Goal: Transaction & Acquisition: Purchase product/service

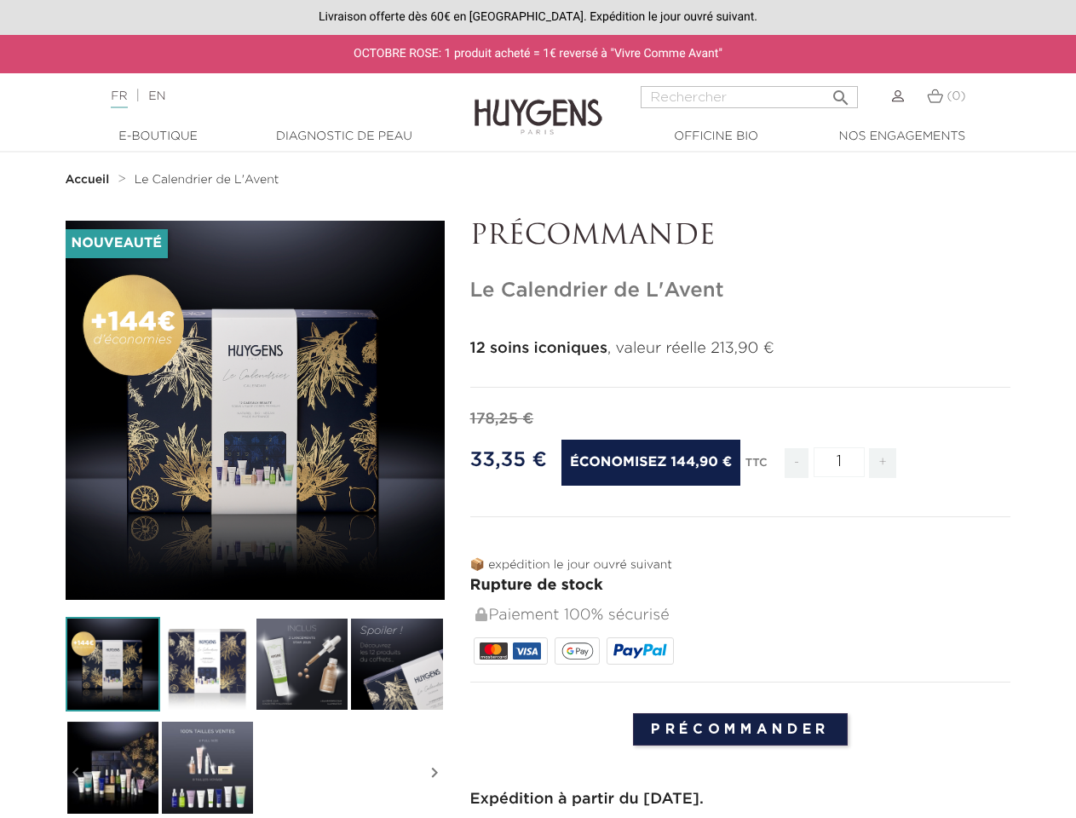
click at [538, 409] on div "178,25 €" at bounding box center [740, 419] width 541 height 23
click at [749, 97] on input "Rechercher" at bounding box center [749, 97] width 217 height 22
click at [112, 664] on img at bounding box center [113, 664] width 95 height 95
click at [207, 664] on img at bounding box center [207, 664] width 95 height 95
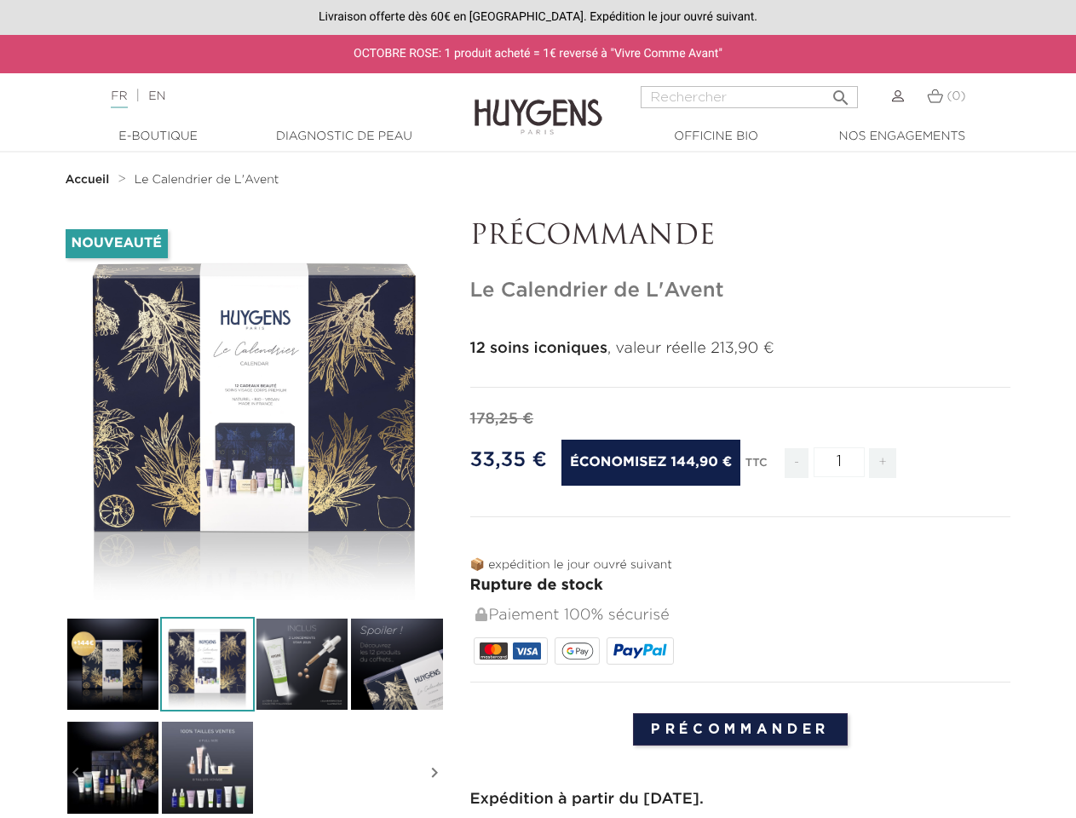
click at [302, 664] on div "-144,90 € Nouveauté   " at bounding box center [538, 805] width 971 height 1169
click at [396, 664] on div "-144,90 € Nouveauté   " at bounding box center [538, 805] width 971 height 1169
click at [112, 767] on div "-144,90 € Nouveauté   " at bounding box center [538, 805] width 971 height 1169
click at [207, 767] on div "-144,90 € Nouveauté   " at bounding box center [538, 805] width 971 height 1169
click at [76, 773] on div "-144,90 € Nouveauté   " at bounding box center [538, 805] width 971 height 1169
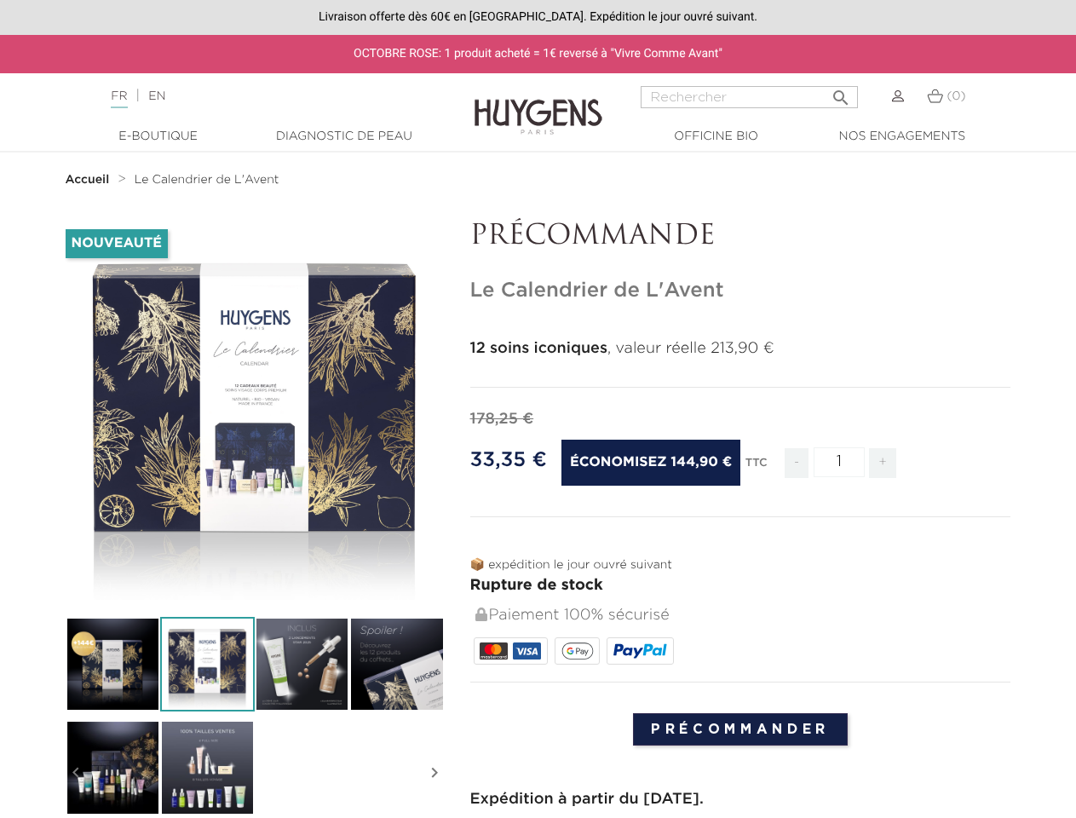
click at [435, 773] on div "-144,90 € Nouveauté   " at bounding box center [538, 805] width 971 height 1169
